Goal: Task Accomplishment & Management: Manage account settings

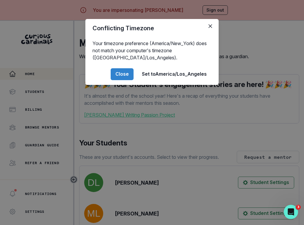
click at [142, 127] on div "Conflicting Timezone Your timezone preference (America/New_York) does not match…" at bounding box center [152, 112] width 304 height 225
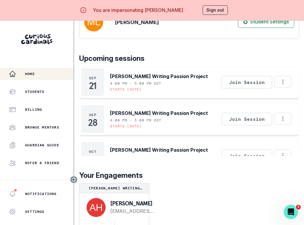
scroll to position [21, 0]
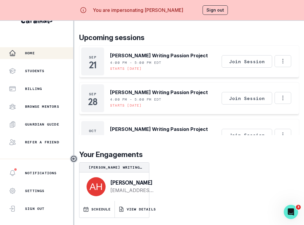
click at [206, 10] on button "Sign out" at bounding box center [214, 10] width 25 height 10
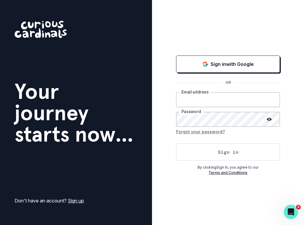
type input "[PERSON_NAME][EMAIL_ADDRESS][DOMAIN_NAME]"
click at [227, 151] on button "Sign in" at bounding box center [228, 151] width 104 height 17
